Goal: Navigation & Orientation: Find specific page/section

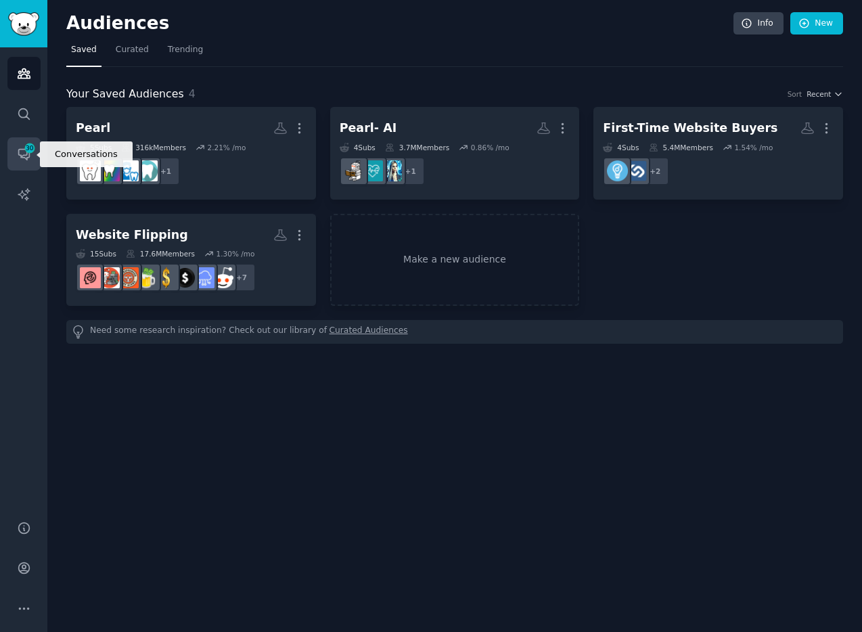
click at [27, 153] on icon "Sidebar" at bounding box center [30, 148] width 12 height 12
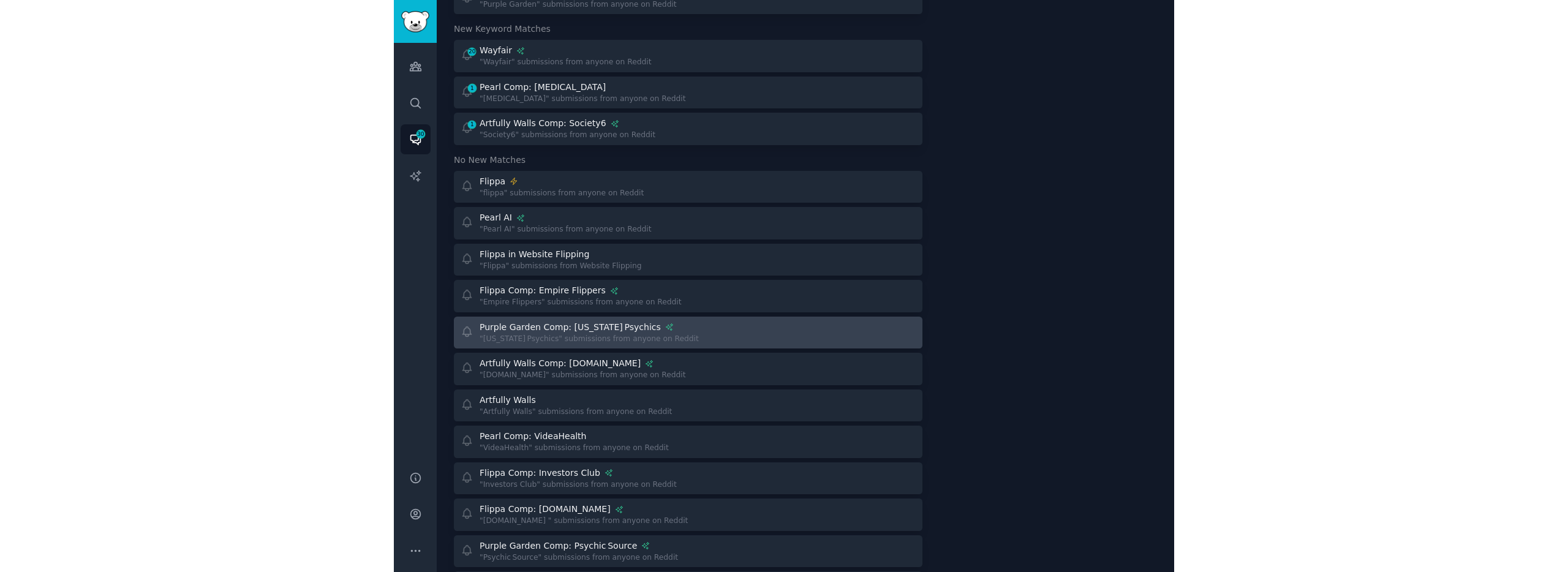
scroll to position [161, 0]
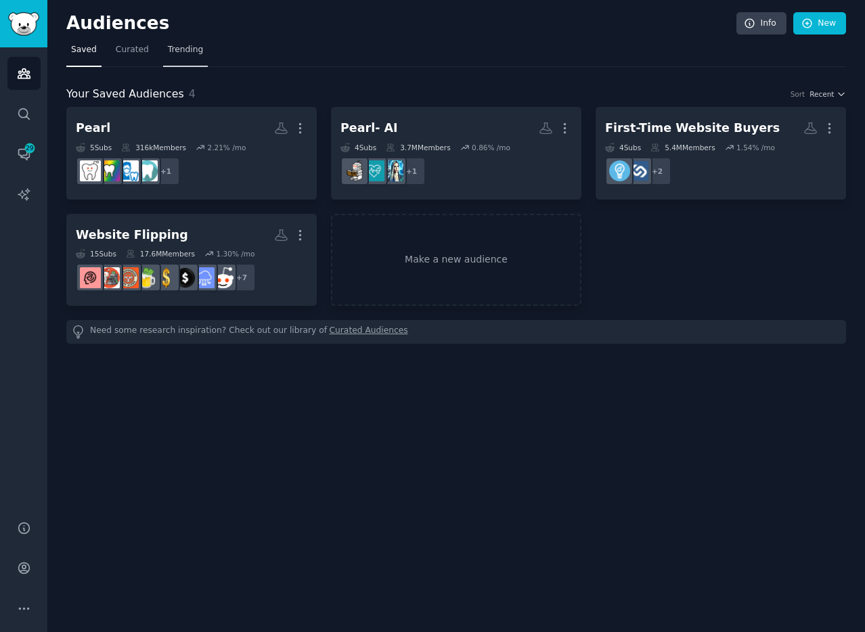
drag, startPoint x: 129, startPoint y: 49, endPoint x: 173, endPoint y: 54, distance: 44.2
click at [129, 49] on span "Curated" at bounding box center [132, 50] width 33 height 12
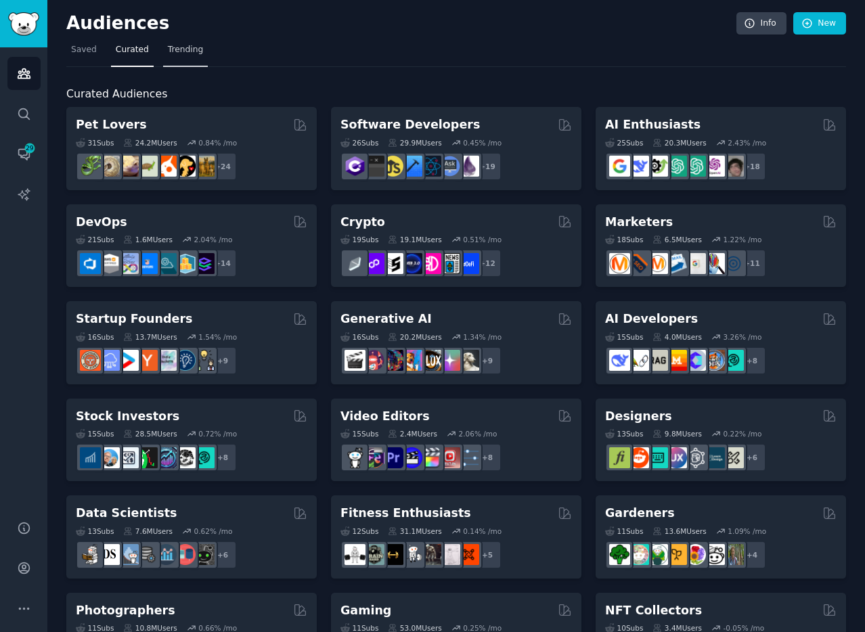
click at [181, 55] on span "Trending" at bounding box center [185, 50] width 35 height 12
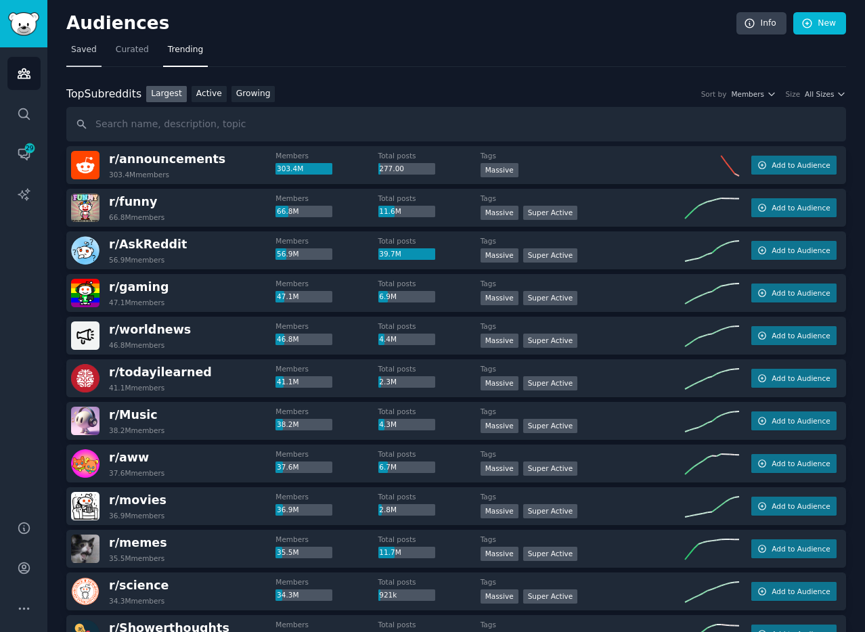
click at [90, 51] on span "Saved" at bounding box center [84, 50] width 26 height 12
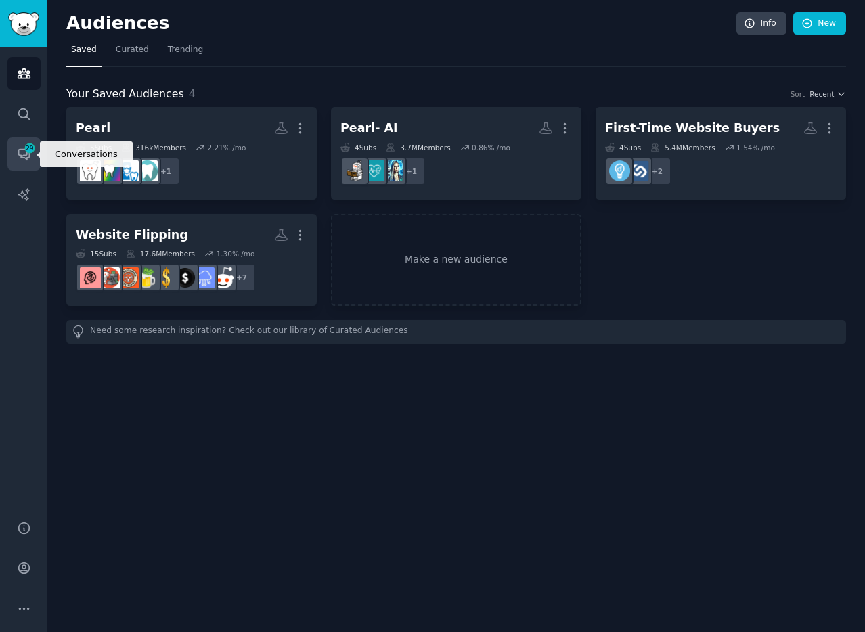
click at [26, 156] on icon "Sidebar" at bounding box center [24, 154] width 14 height 14
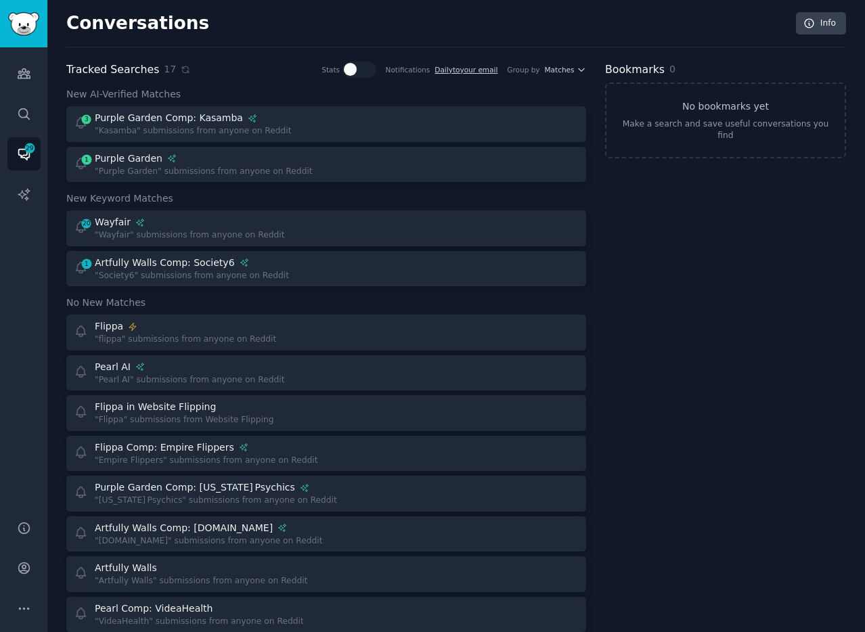
click at [125, 19] on h2 "Conversations" at bounding box center [137, 24] width 143 height 22
click at [20, 68] on icon "Sidebar" at bounding box center [24, 73] width 14 height 14
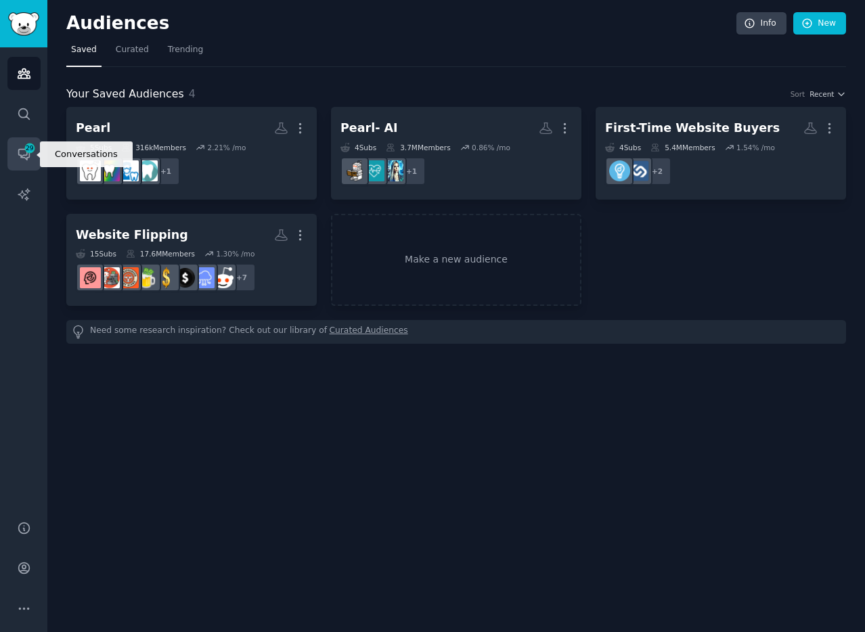
click at [25, 148] on span "29" at bounding box center [30, 147] width 12 height 9
click at [19, 87] on link "Audiences" at bounding box center [23, 73] width 33 height 33
click at [26, 149] on span "29" at bounding box center [30, 147] width 12 height 9
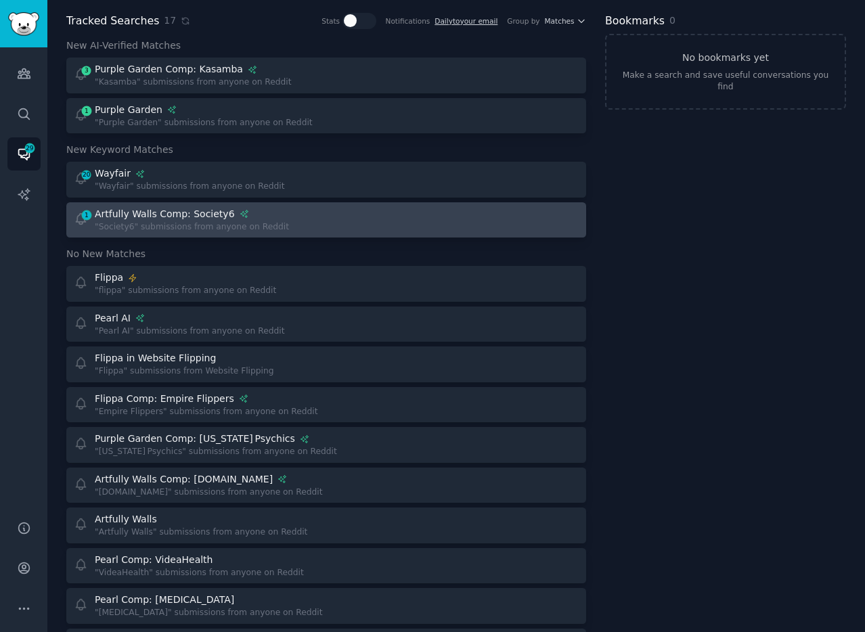
scroll to position [97, 0]
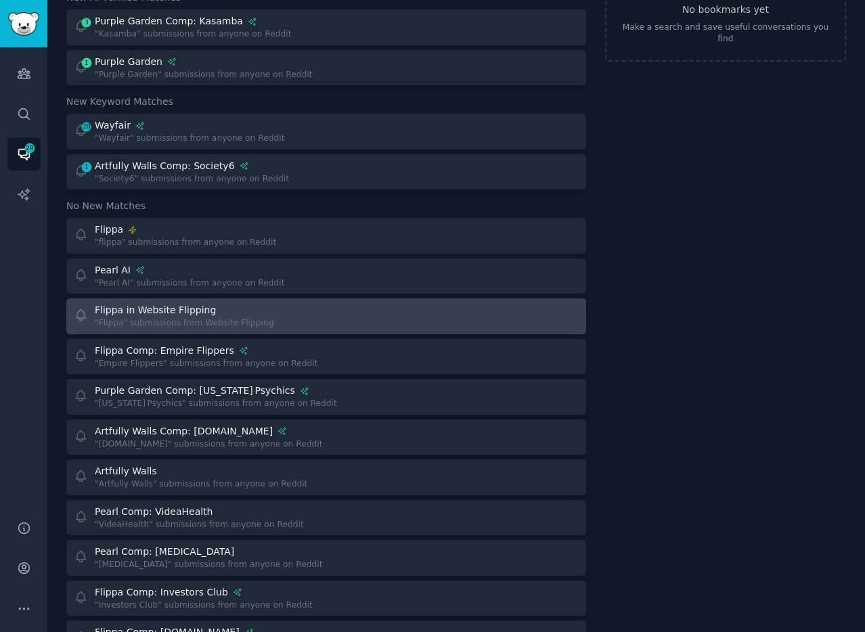
click at [185, 317] on div ""Flippa" submissions from Website Flipping" at bounding box center [184, 323] width 179 height 12
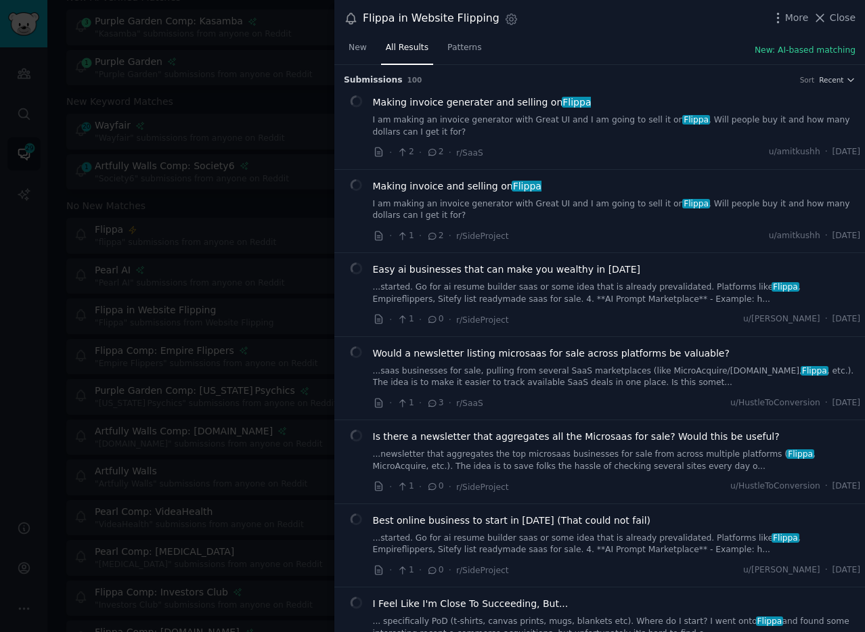
click at [269, 74] on div at bounding box center [432, 316] width 865 height 632
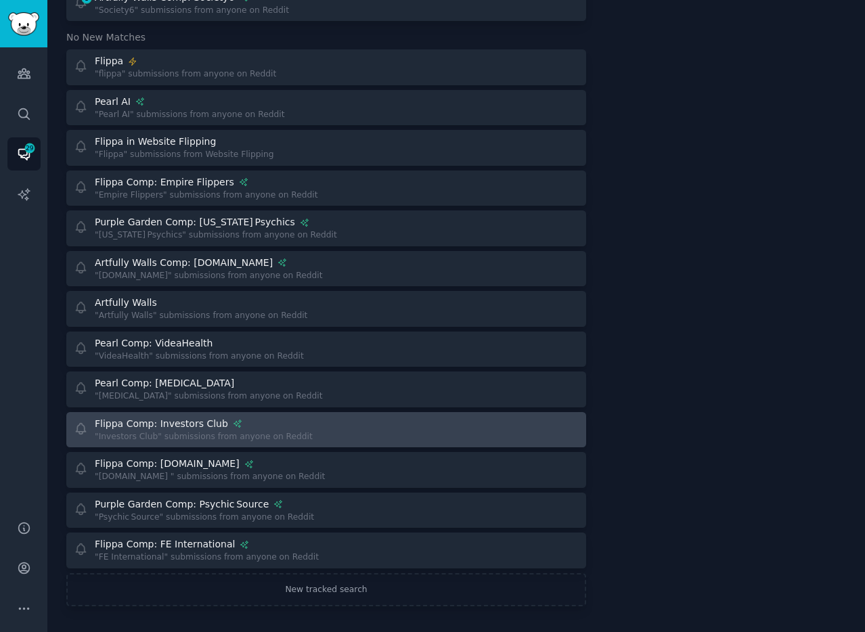
scroll to position [268, 0]
